Goal: Check status: Check status

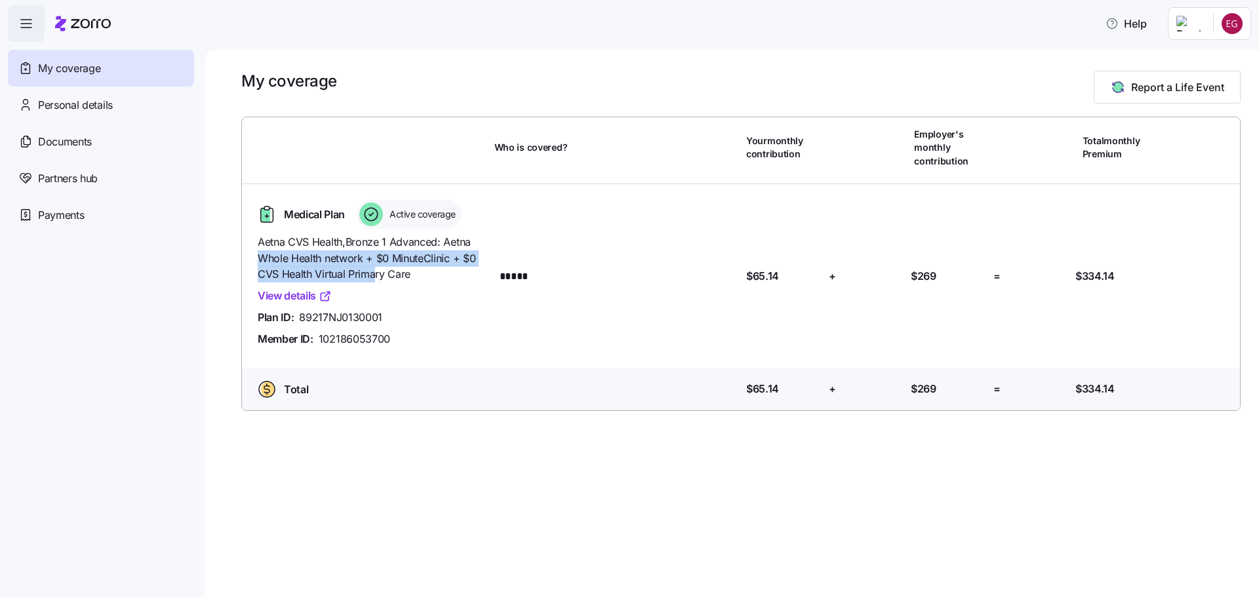
drag, startPoint x: 498, startPoint y: 245, endPoint x: 373, endPoint y: 275, distance: 128.3
click at [373, 275] on div "Medical Plan Active coverage Aetna CVS Health , Bronze 1 Advanced: Aetna Whole …" at bounding box center [740, 276] width 987 height 163
click at [507, 307] on div "Medical Plan Active coverage Aetna CVS Health , Bronze 1 Advanced: Aetna Whole …" at bounding box center [740, 276] width 987 height 163
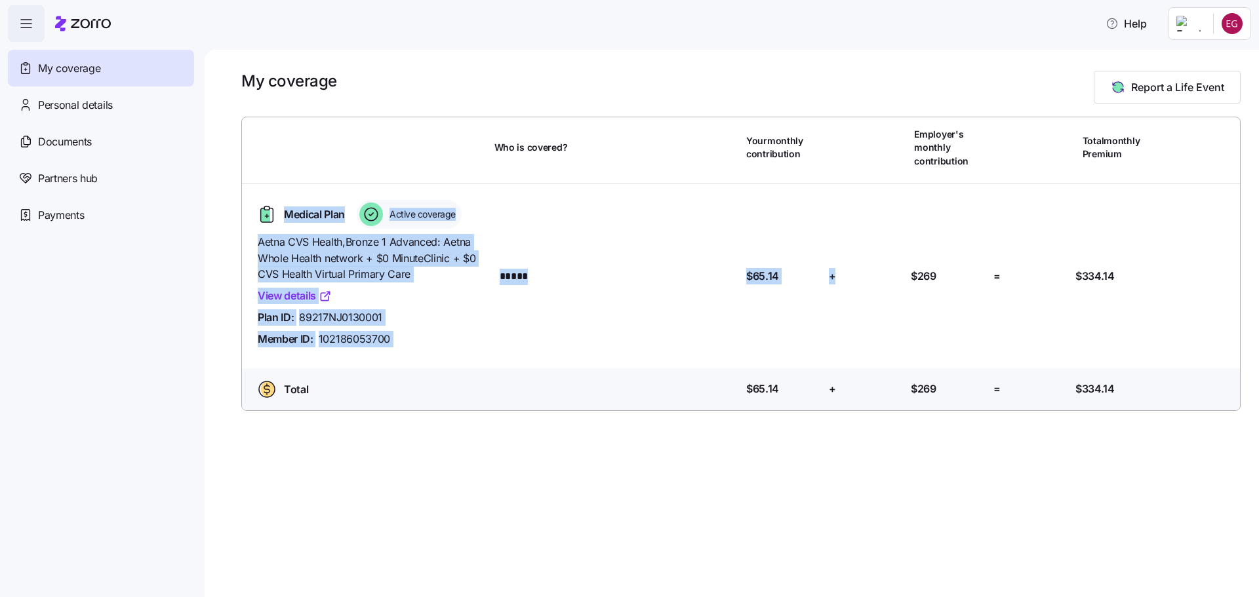
drag, startPoint x: 329, startPoint y: 201, endPoint x: 860, endPoint y: 254, distance: 533.0
click at [858, 252] on div "Medical Plan Active coverage Aetna CVS Health , Bronze 1 Advanced: Aetna Whole …" at bounding box center [740, 276] width 987 height 163
click at [622, 245] on div "Medical Plan Active coverage Aetna CVS Health , Bronze 1 Advanced: Aetna Whole …" at bounding box center [740, 276] width 987 height 163
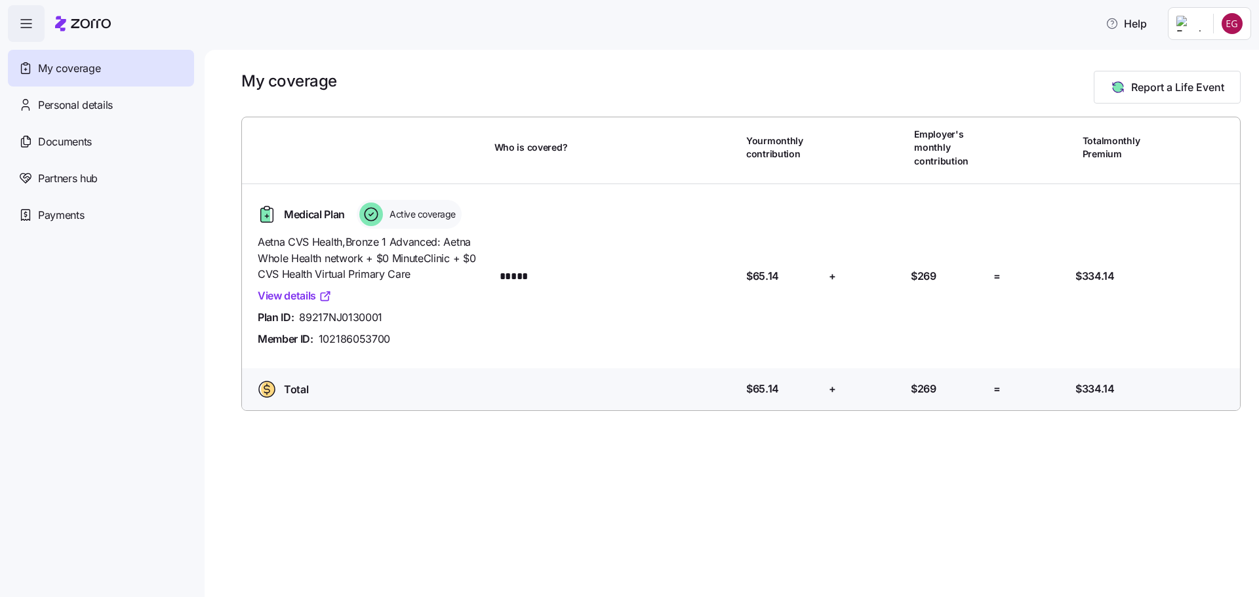
click at [581, 267] on div "Who is covered? *****" at bounding box center [617, 276] width 247 height 28
